Goal: Find specific page/section: Find specific page/section

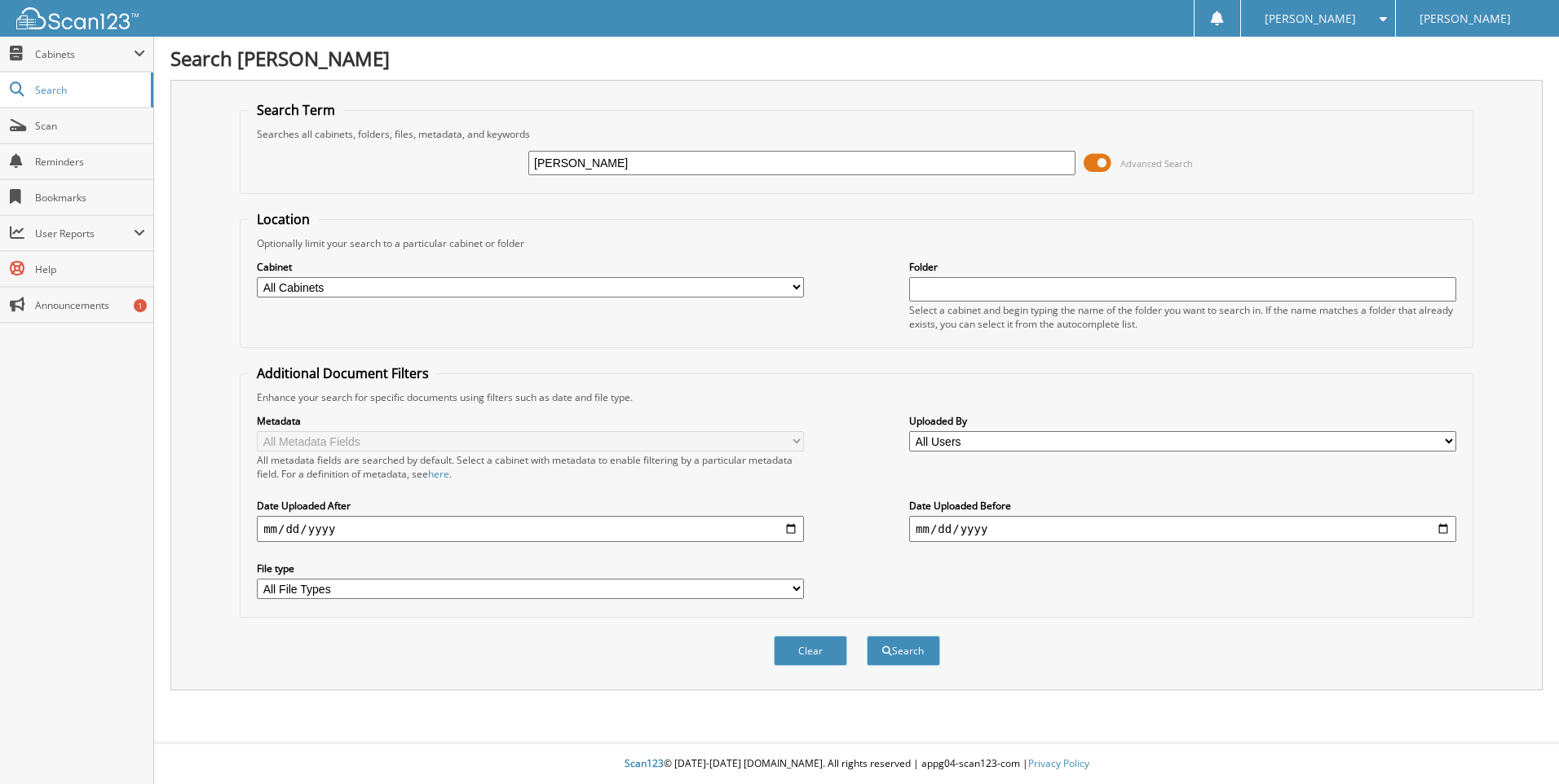
type input "[PERSON_NAME]"
click at [866, 636] on button "Search" at bounding box center [903, 651] width 74 height 30
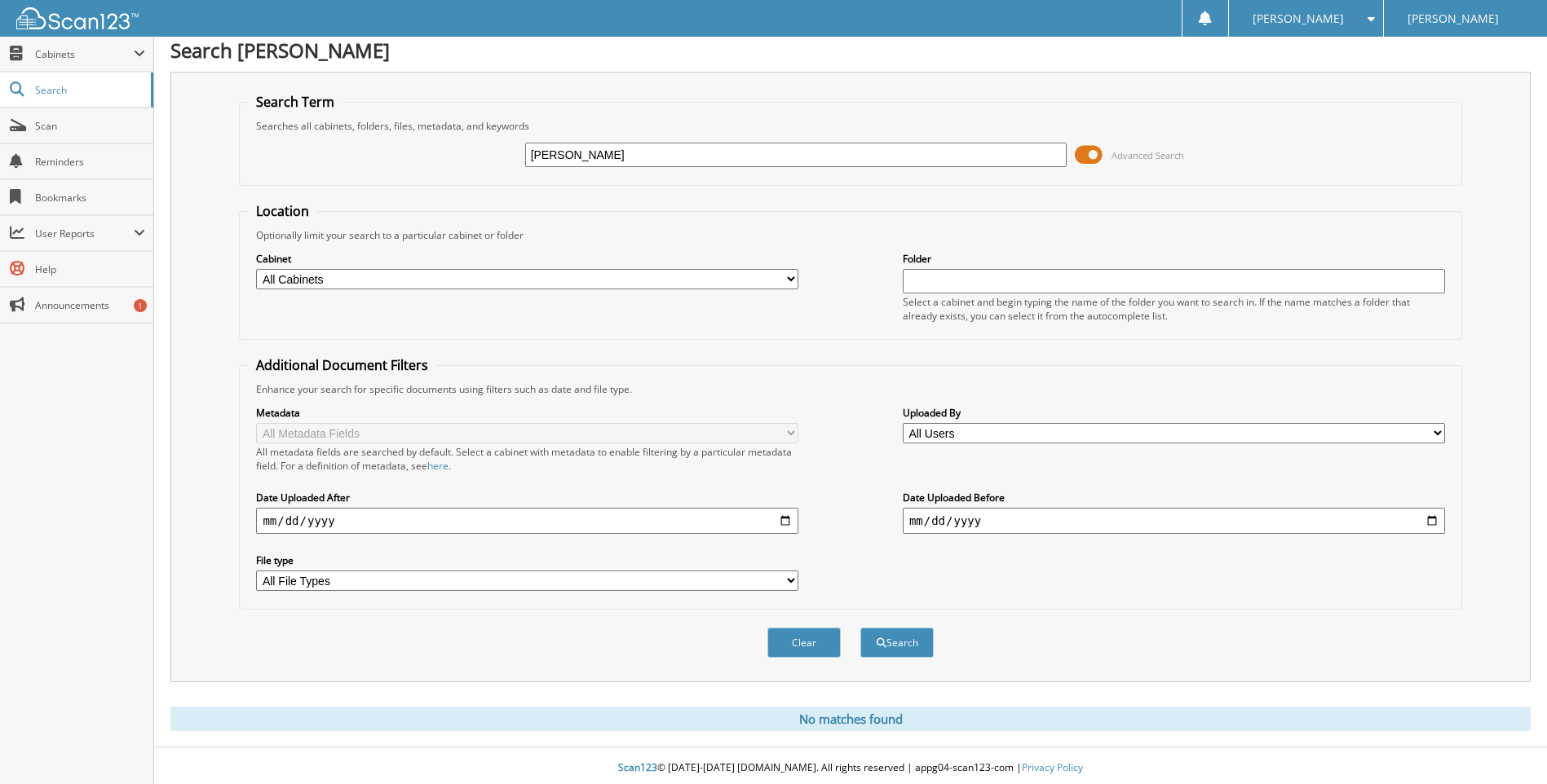
scroll to position [13, 0]
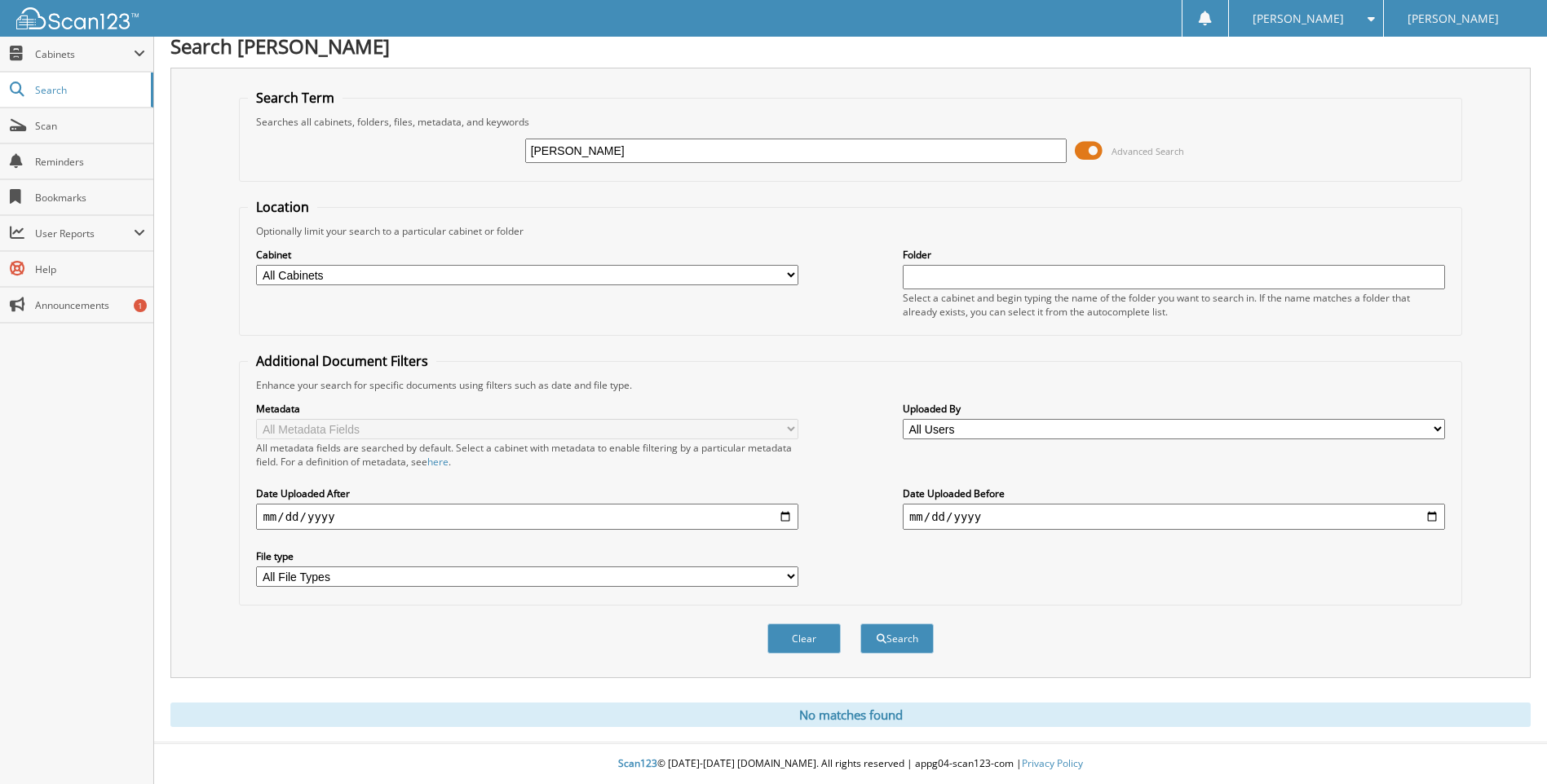
drag, startPoint x: 560, startPoint y: 148, endPoint x: 862, endPoint y: 163, distance: 302.4
click at [862, 168] on div "[PERSON_NAME] Advanced Search" at bounding box center [850, 150] width 1205 height 44
type input "[PERSON_NAME]"
click at [860, 623] on button "Search" at bounding box center [897, 639] width 74 height 30
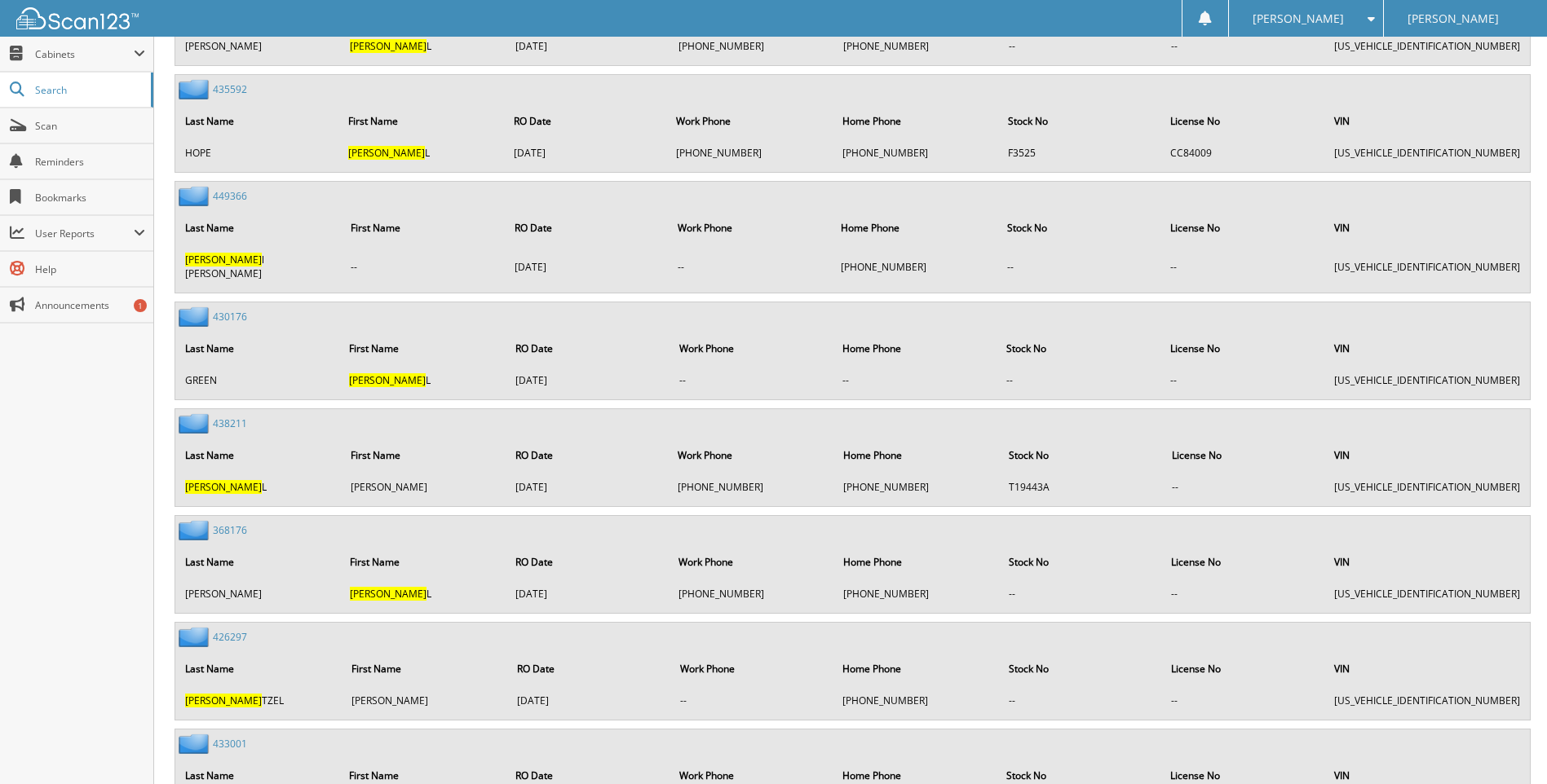
scroll to position [9537, 0]
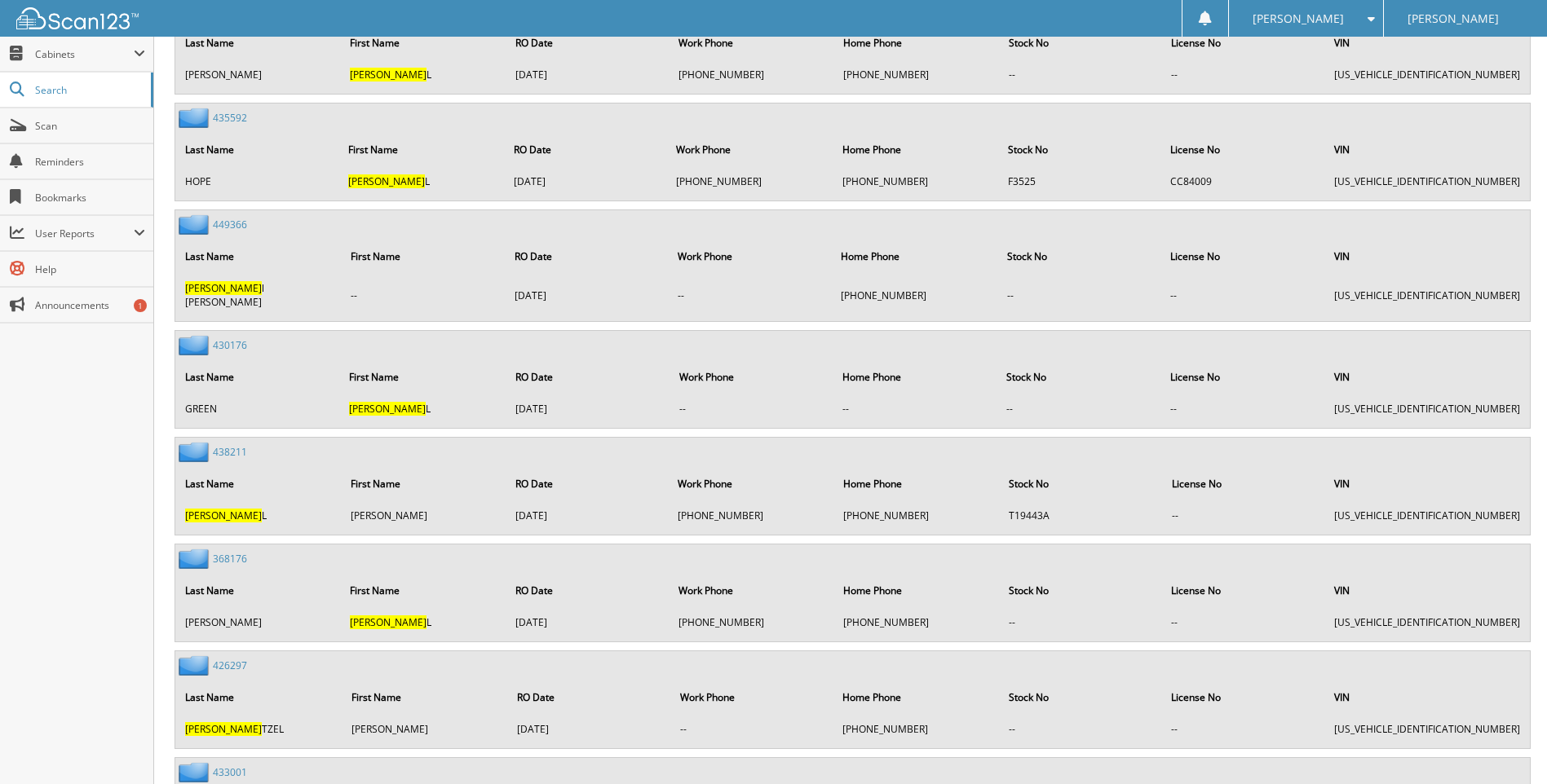
click at [236, 217] on link "449366" at bounding box center [230, 224] width 34 height 14
